Goal: Information Seeking & Learning: Learn about a topic

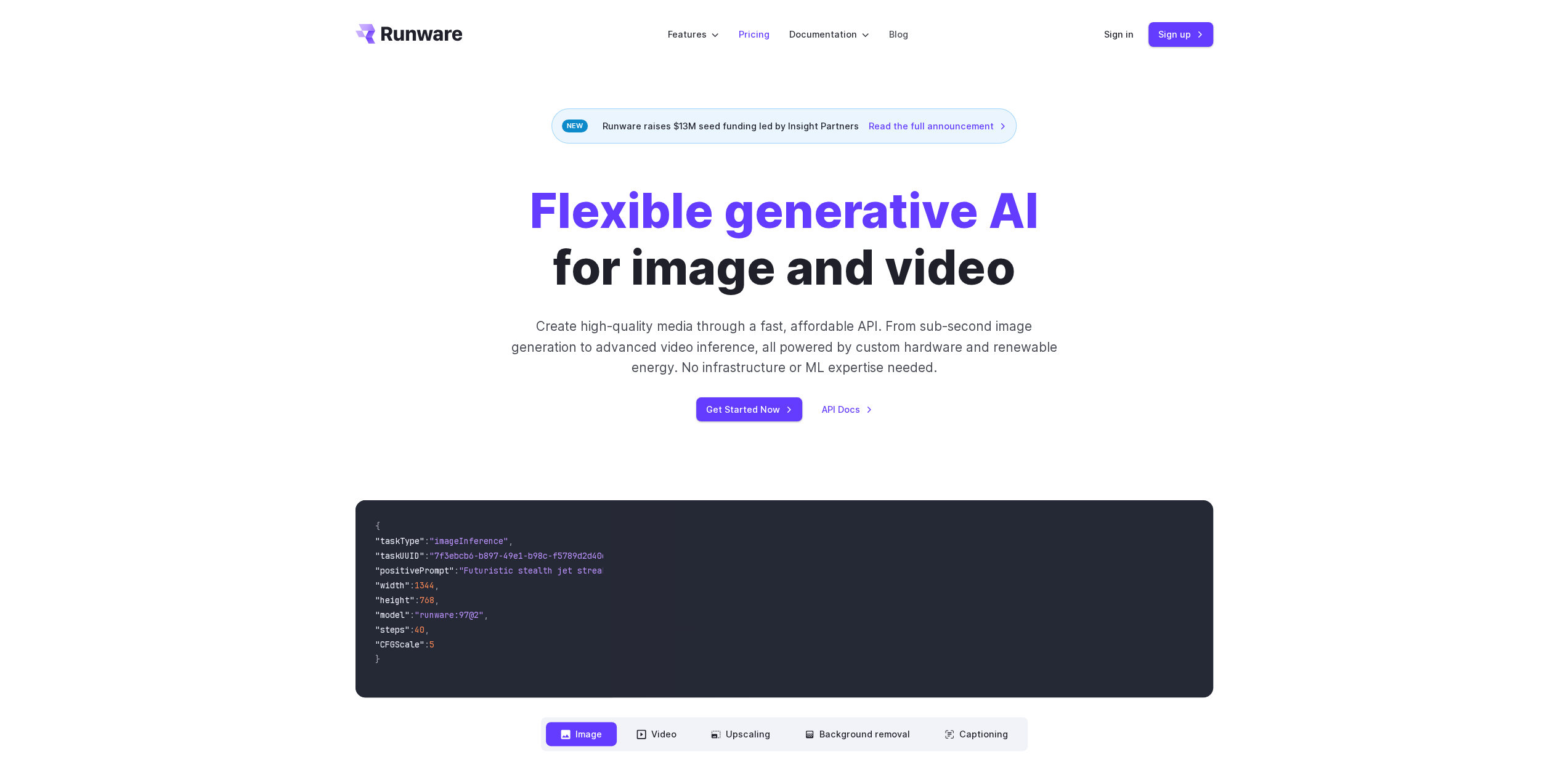
click at [754, 33] on link "Pricing" at bounding box center [754, 34] width 31 height 14
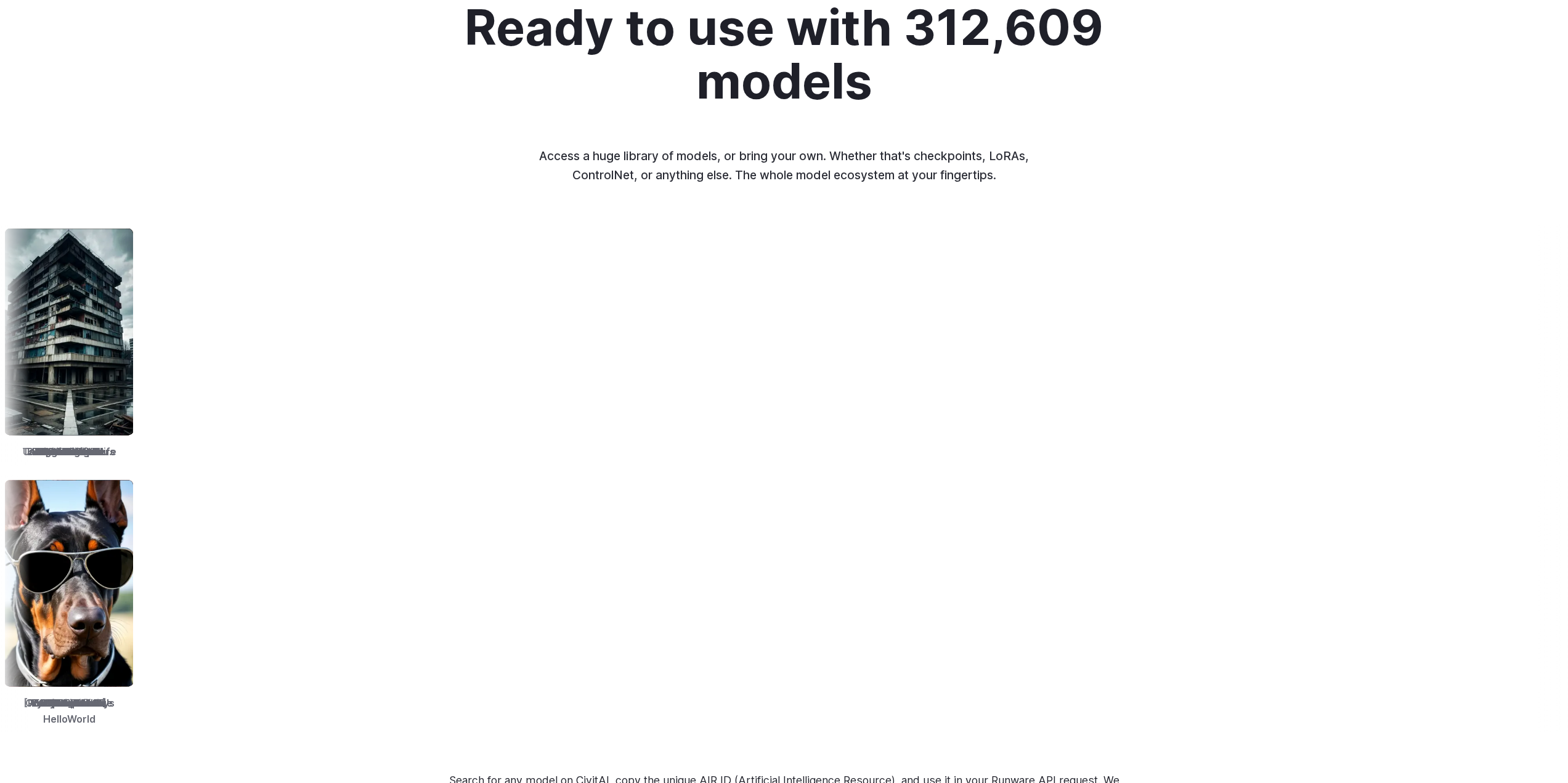
scroll to position [1602, 0]
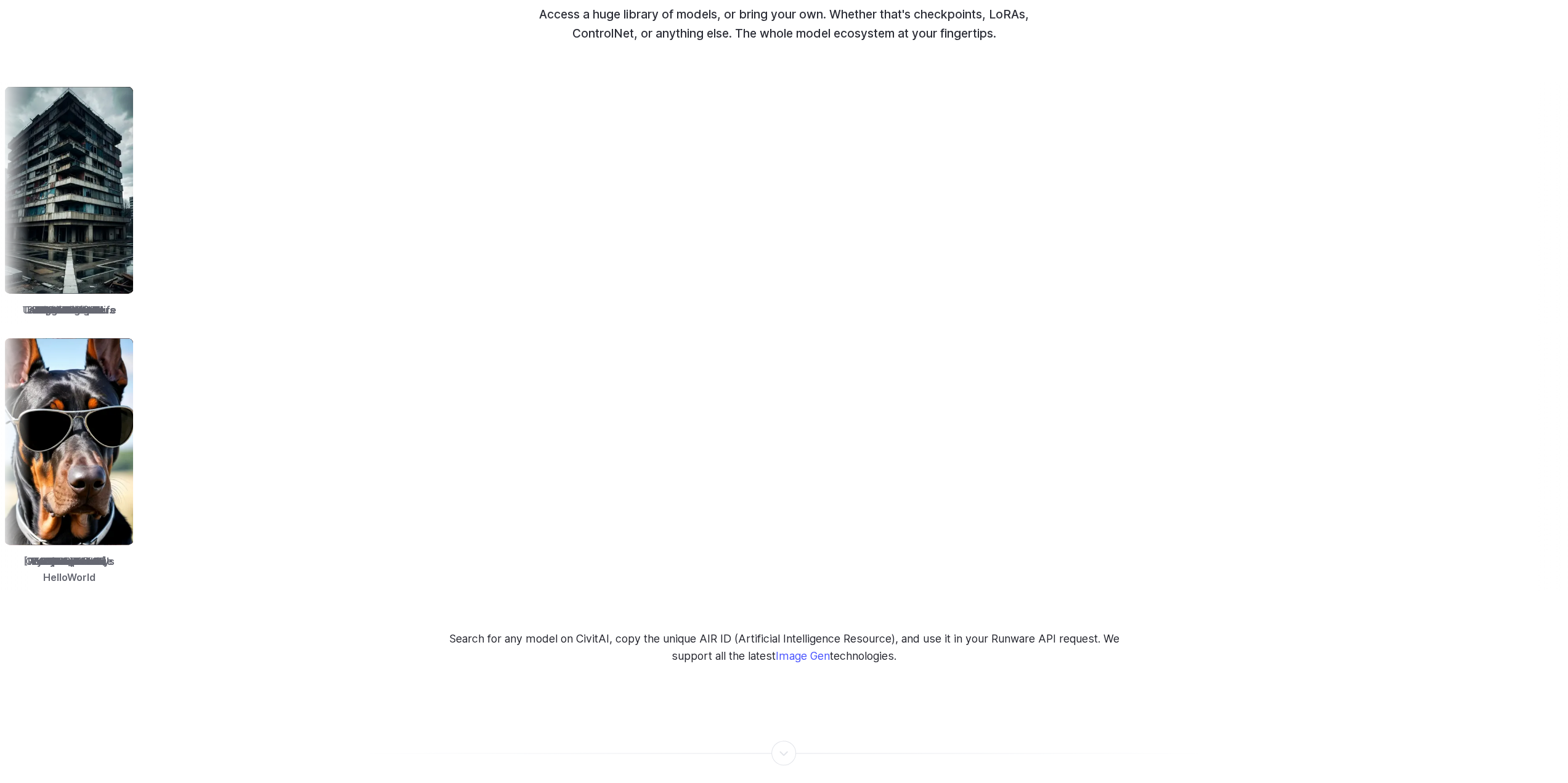
drag, startPoint x: 802, startPoint y: 515, endPoint x: 795, endPoint y: 512, distance: 7.6
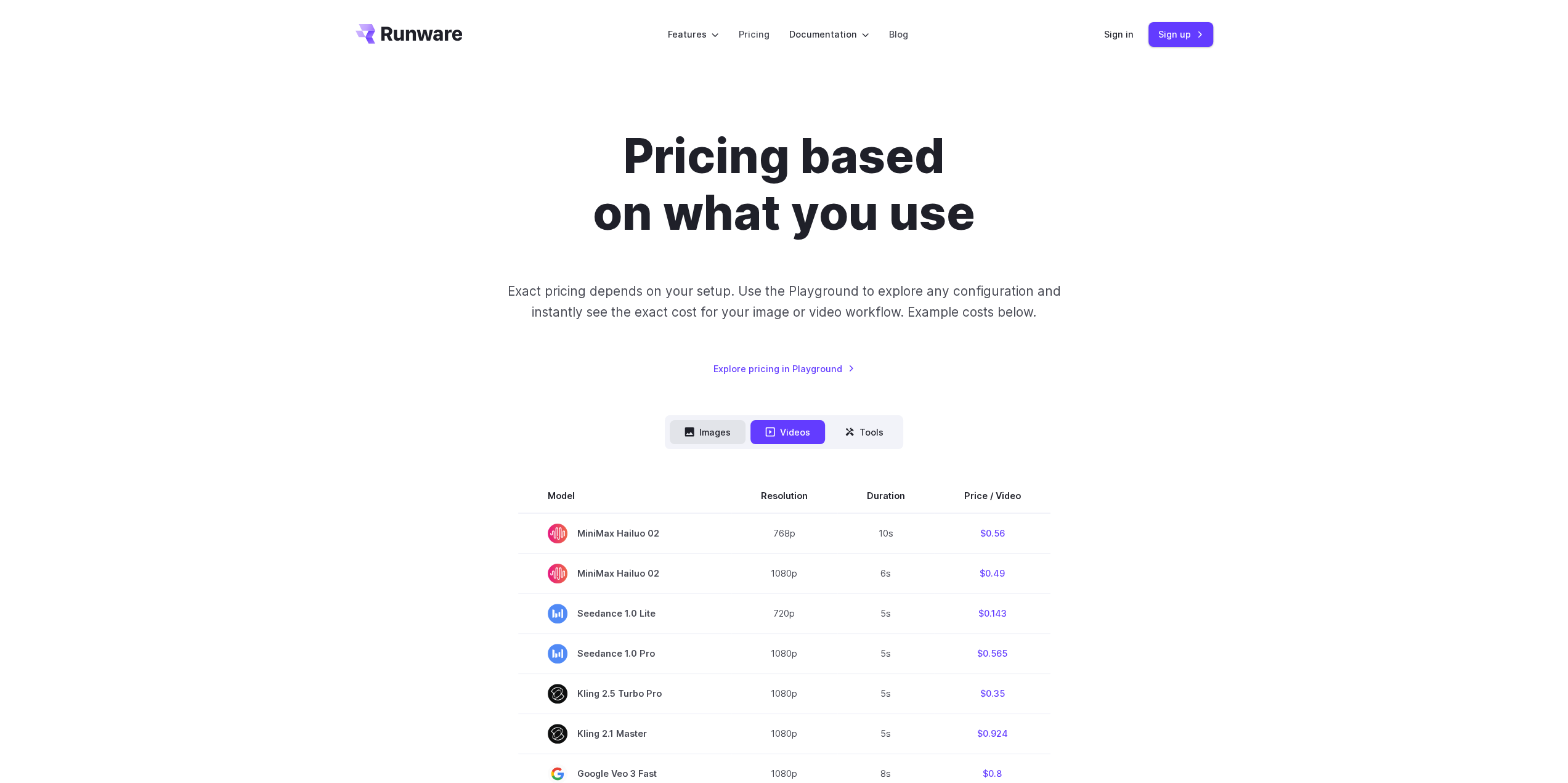
click at [708, 432] on button "Images" at bounding box center [708, 431] width 76 height 24
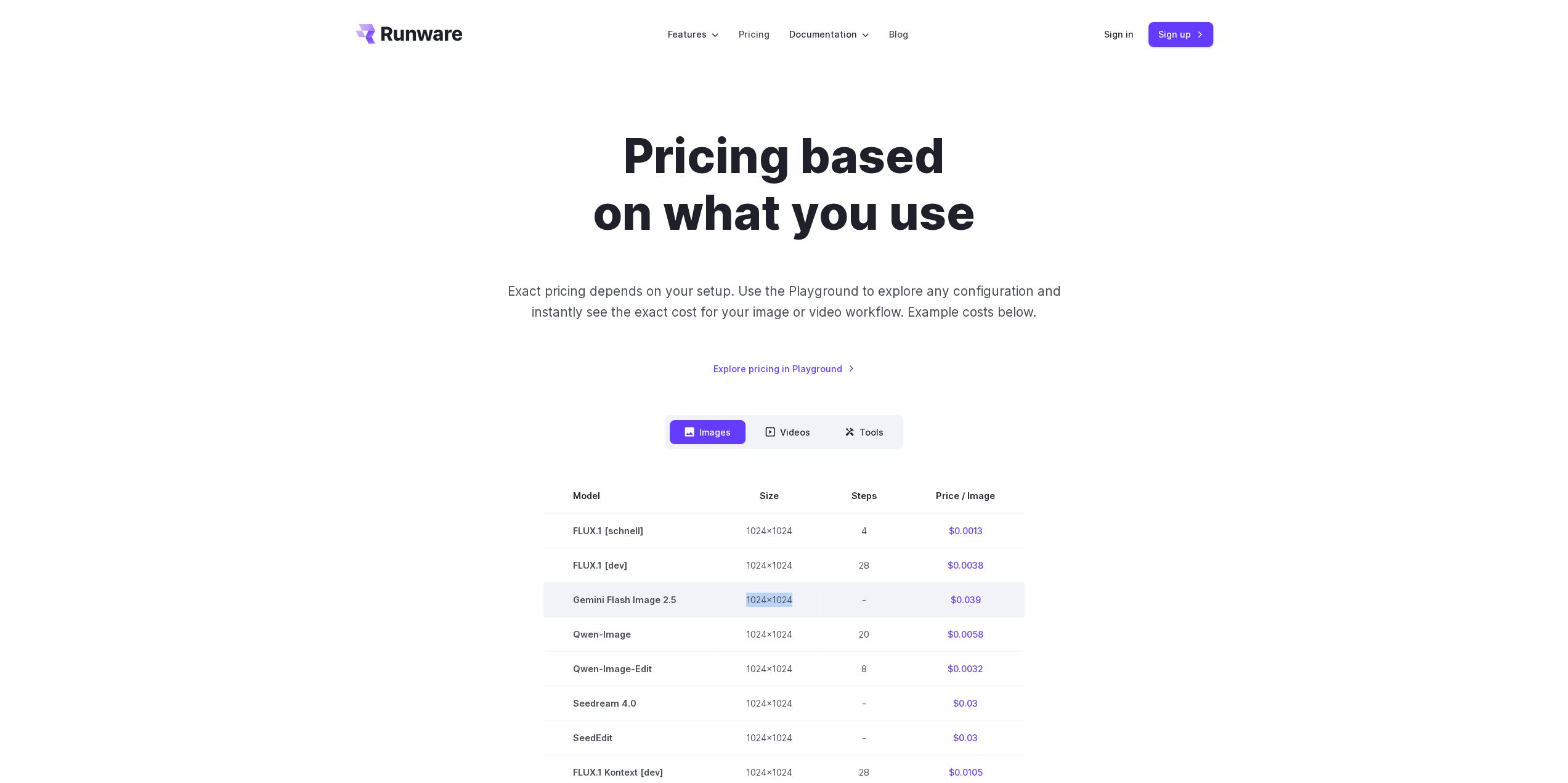
drag, startPoint x: 795, startPoint y: 599, endPoint x: 744, endPoint y: 598, distance: 51.0
click at [744, 598] on td "1024x1024" at bounding box center [769, 599] width 105 height 34
drag, startPoint x: 739, startPoint y: 599, endPoint x: 805, endPoint y: 598, distance: 66.0
click at [805, 598] on td "1024x1024" at bounding box center [769, 599] width 105 height 34
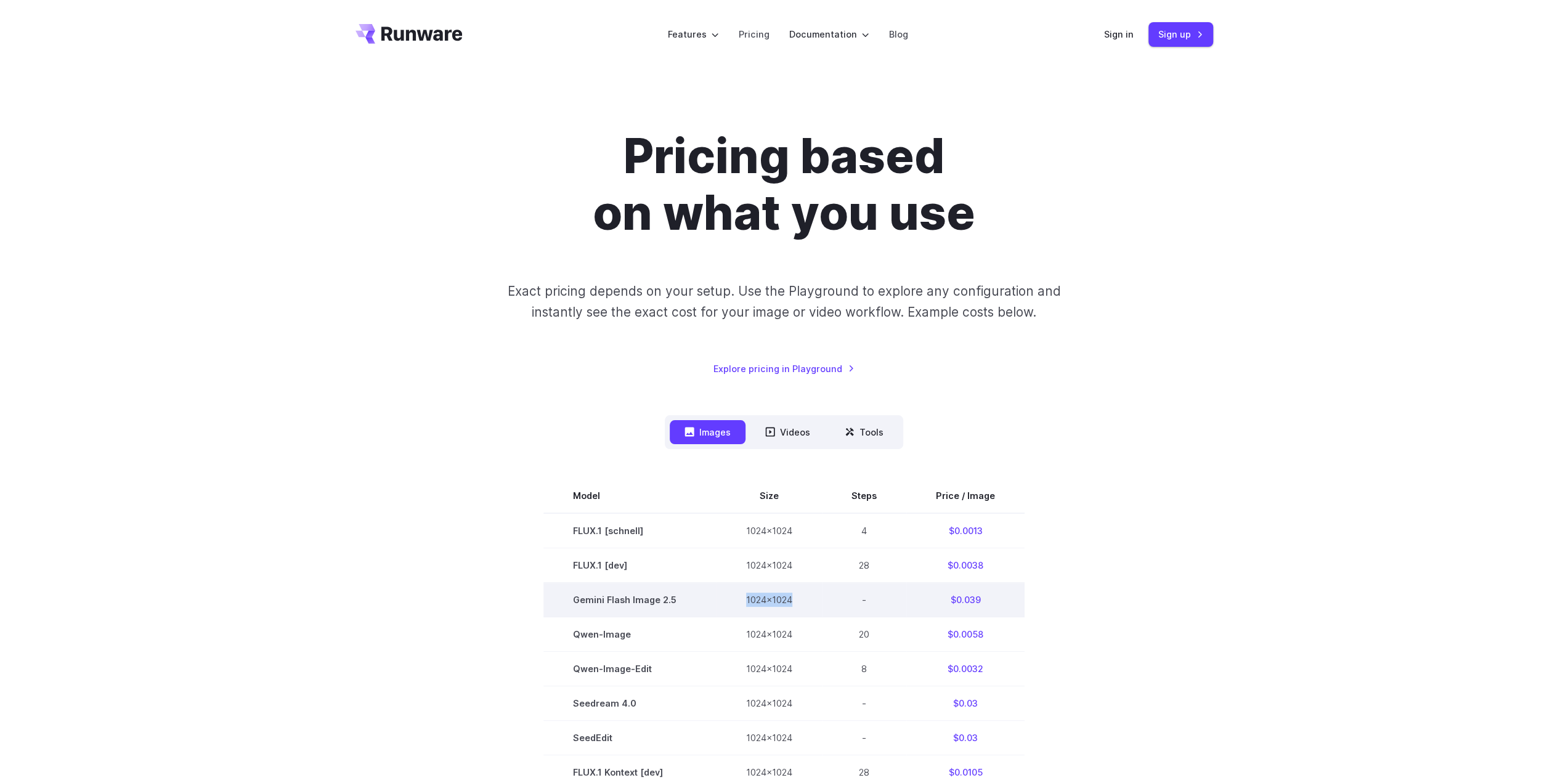
click at [805, 598] on td "1024x1024" at bounding box center [769, 599] width 105 height 34
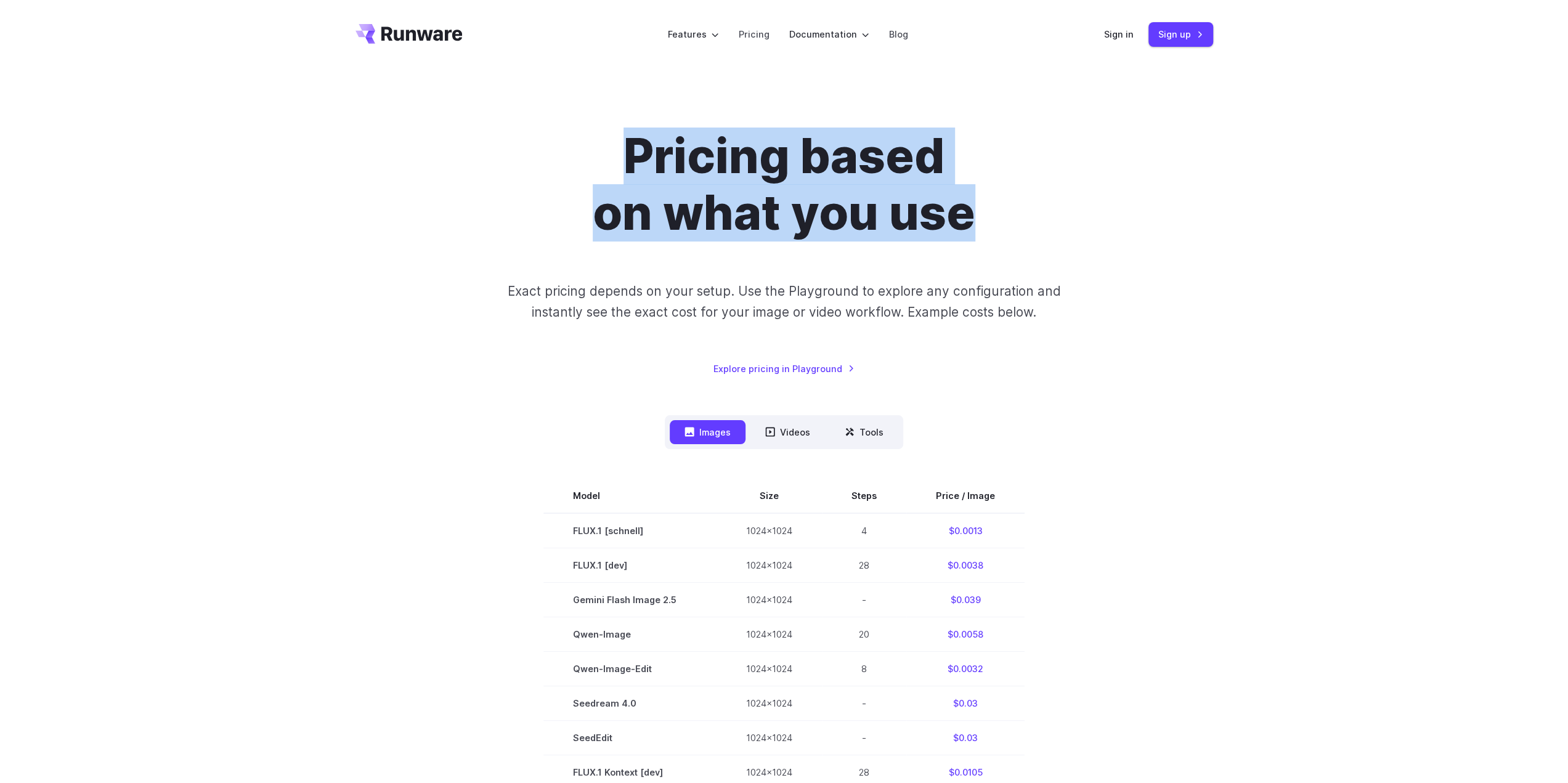
drag, startPoint x: 531, startPoint y: 124, endPoint x: 1092, endPoint y: 241, distance: 573.1
click at [1092, 241] on div "Pricing based on what you use Exact pricing depends on your setup. Use the Play…" at bounding box center [784, 694] width 1568 height 1250
click at [1092, 242] on div "Pricing based on what you use Exact pricing depends on your setup. Use the Play…" at bounding box center [784, 252] width 858 height 248
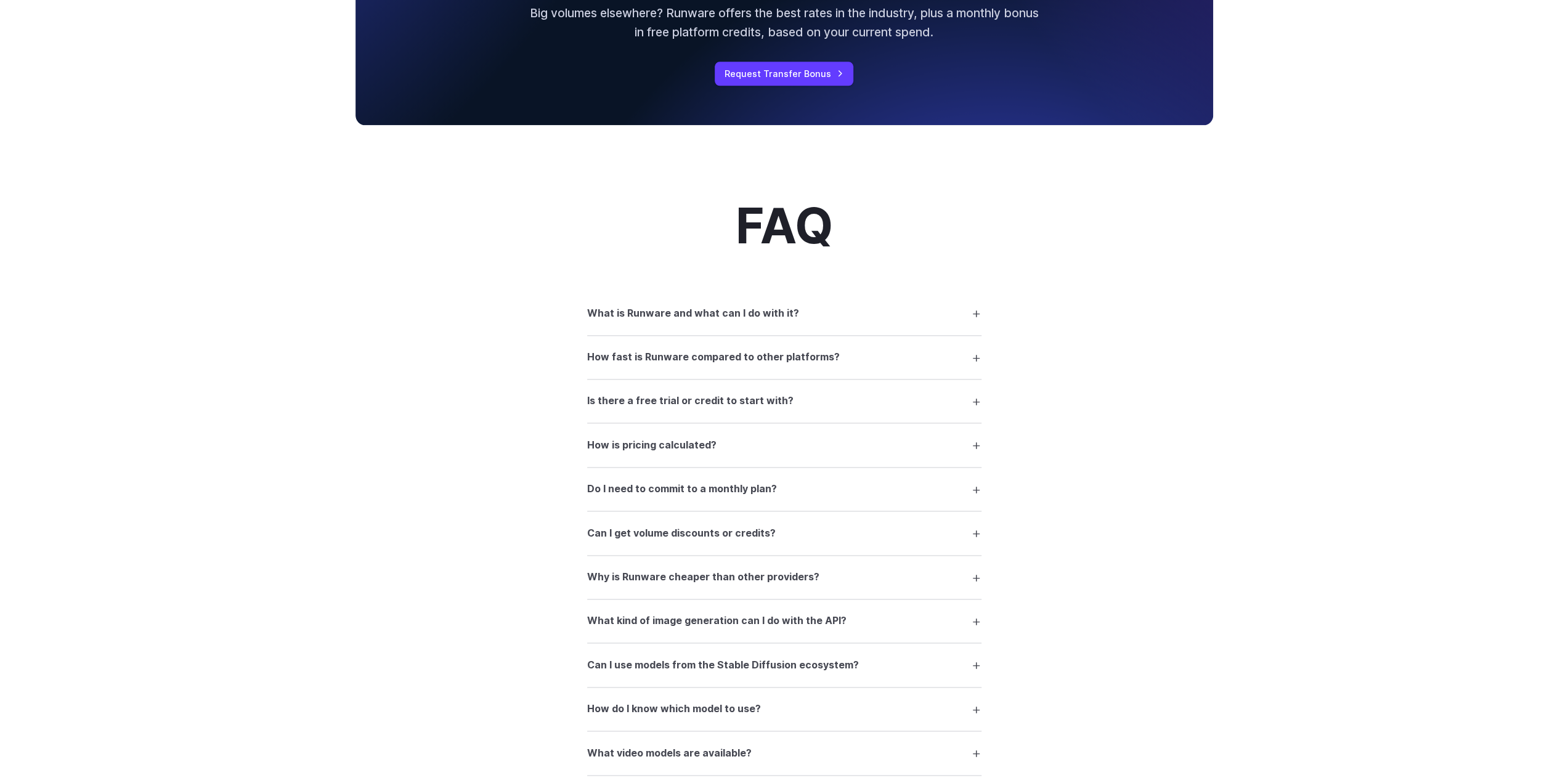
scroll to position [1602, 0]
